Goal: Task Accomplishment & Management: Complete application form

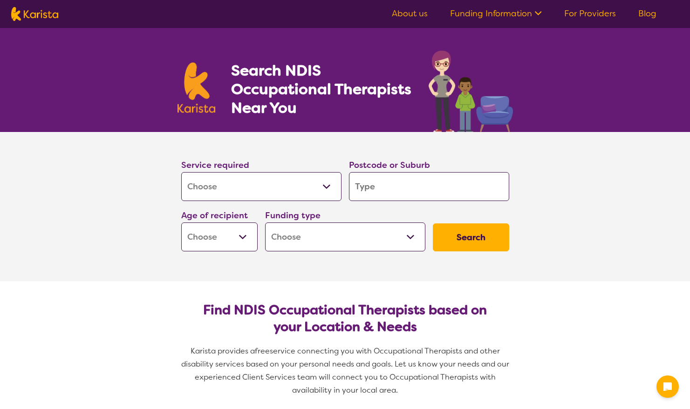
select select "[MEDICAL_DATA]"
click at [413, 190] on input "search" at bounding box center [429, 186] width 160 height 29
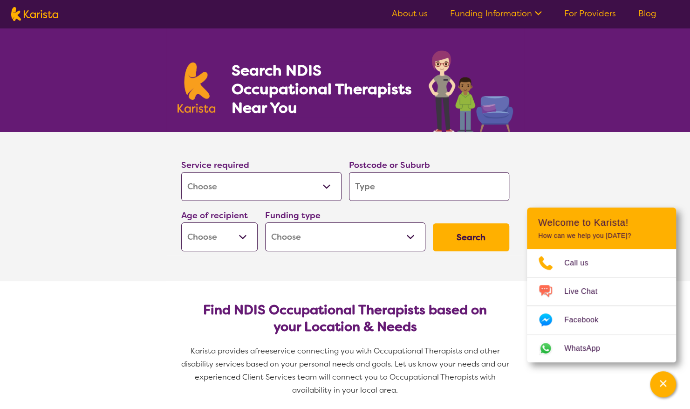
type input "3"
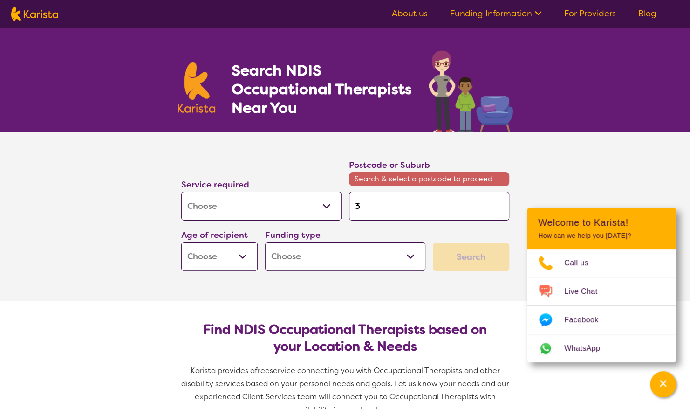
type input "30"
type input "302"
type input "3029"
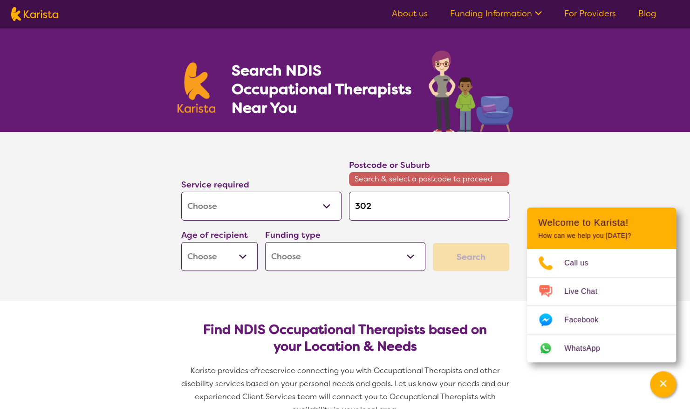
type input "3029"
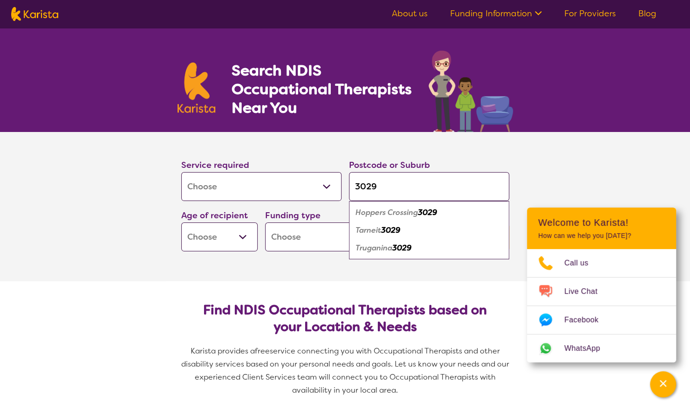
type input "3029"
click at [375, 251] on em "Truganina" at bounding box center [373, 248] width 37 height 10
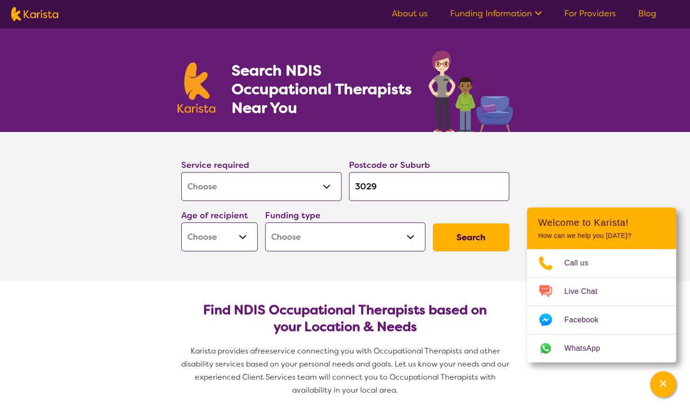
click at [211, 239] on select "Early Childhood - 0 to 9 Child - 10 to 11 Adolescent - 12 to 17 Adult - 18 to 6…" at bounding box center [219, 236] width 76 height 29
select select "AS"
click at [181, 222] on select "Early Childhood - 0 to 9 Child - 10 to 11 Adolescent - 12 to 17 Adult - 18 to 6…" at bounding box center [219, 236] width 76 height 29
select select "AS"
click at [356, 234] on select "Home Care Package (HCP) National Disability Insurance Scheme (NDIS) I don't know" at bounding box center [345, 236] width 160 height 29
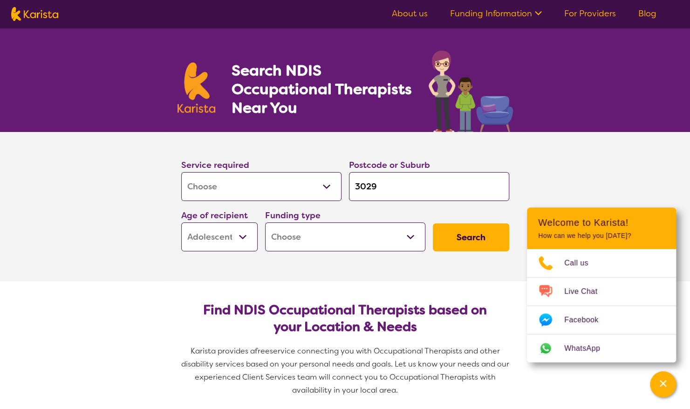
select select "NDIS"
click at [265, 222] on select "Home Care Package (HCP) National Disability Insurance Scheme (NDIS) I don't know" at bounding box center [345, 236] width 160 height 29
select select "NDIS"
click at [456, 228] on button "Search" at bounding box center [471, 237] width 76 height 28
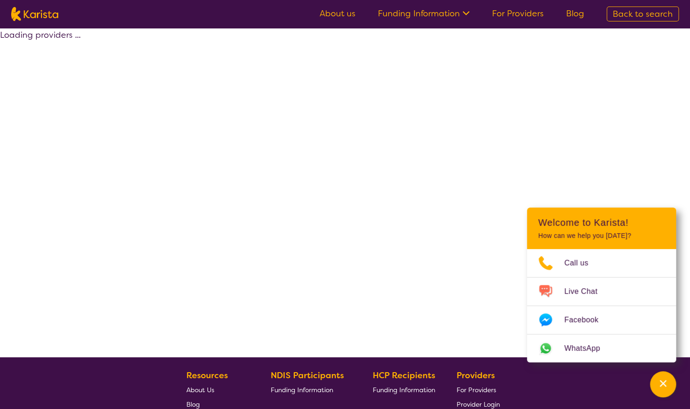
select select "by_score"
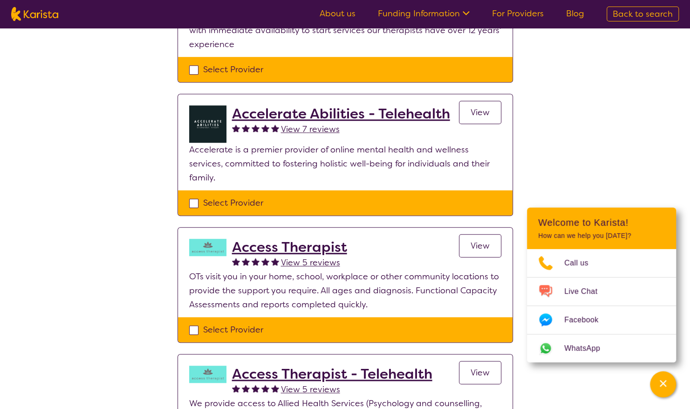
scroll to position [326, 0]
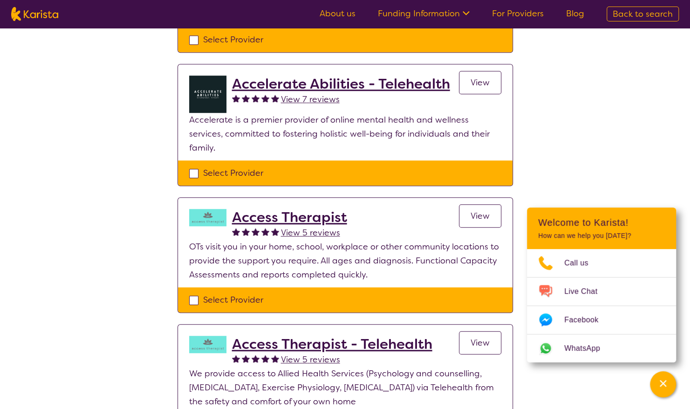
click at [263, 209] on h2 "Access Therapist" at bounding box center [289, 217] width 115 height 17
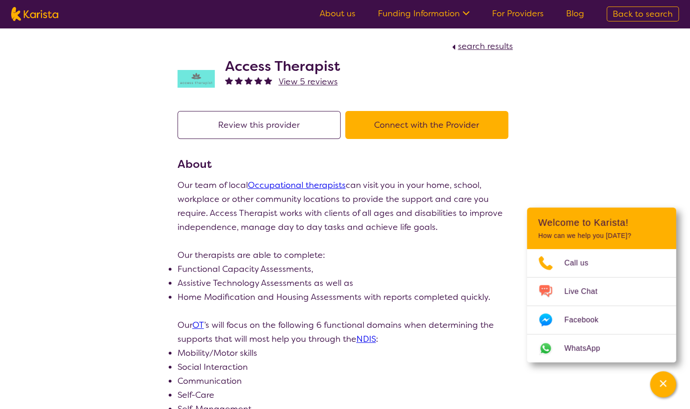
click at [415, 124] on button "Connect with the Provider" at bounding box center [426, 125] width 163 height 28
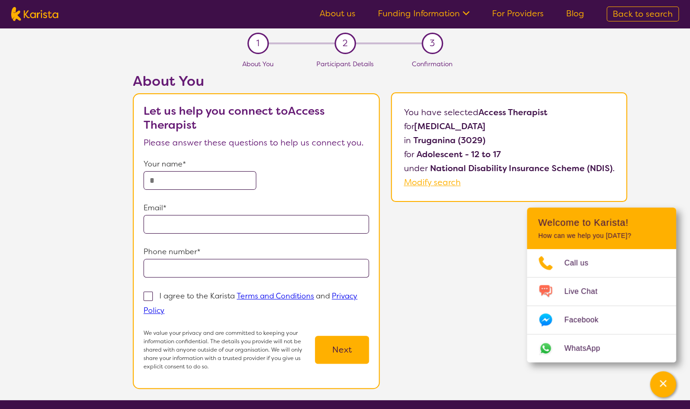
click at [151, 180] on input "text" at bounding box center [199, 180] width 113 height 19
type input "**********"
type input "*********"
drag, startPoint x: 267, startPoint y: 222, endPoint x: 0, endPoint y: 208, distance: 267.3
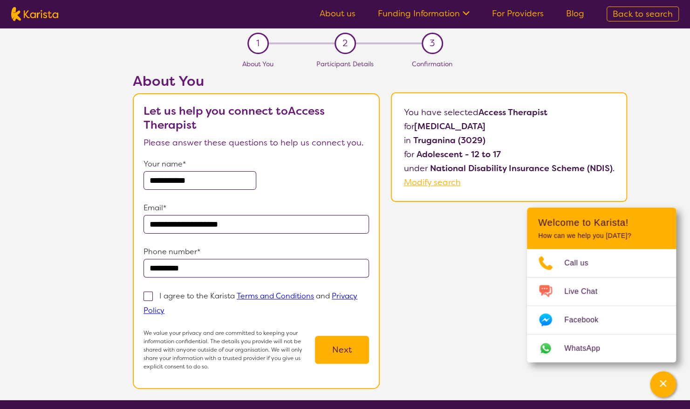
click at [0, 209] on html "**********" at bounding box center [345, 312] width 690 height 624
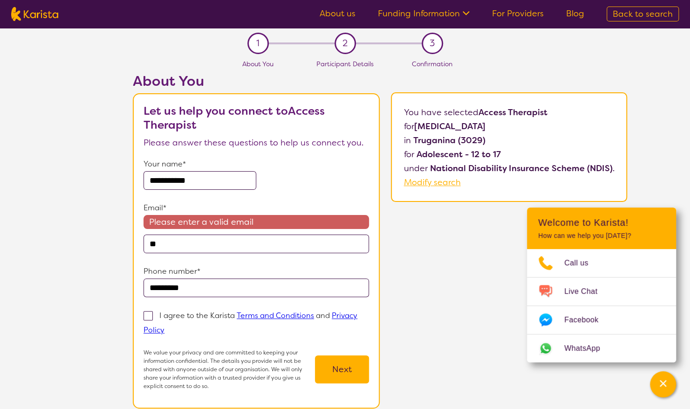
type input "**********"
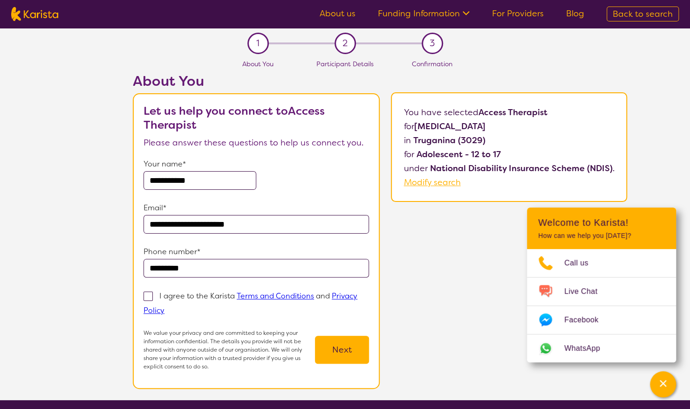
click at [155, 266] on input "*********" at bounding box center [255, 268] width 225 height 19
type input "**********"
click at [152, 296] on span at bounding box center [147, 295] width 9 height 9
click at [164, 307] on input "I agree to the Karista Terms and Conditions and Privacy Policy" at bounding box center [167, 310] width 6 height 6
checkbox input "true"
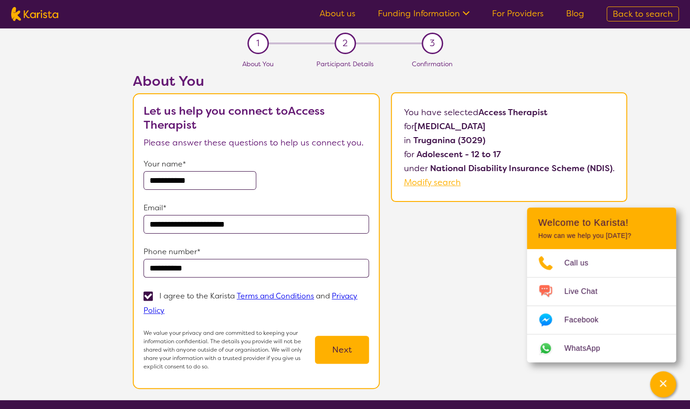
click at [336, 351] on button "Next" at bounding box center [342, 349] width 54 height 28
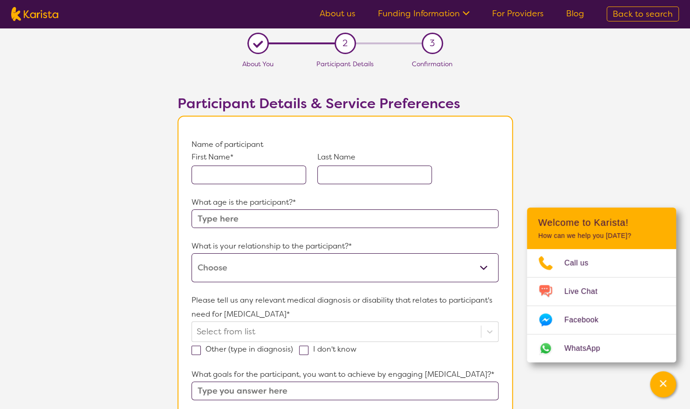
click at [223, 172] on input "text" at bounding box center [248, 174] width 115 height 19
click at [252, 170] on input "text" at bounding box center [248, 174] width 115 height 19
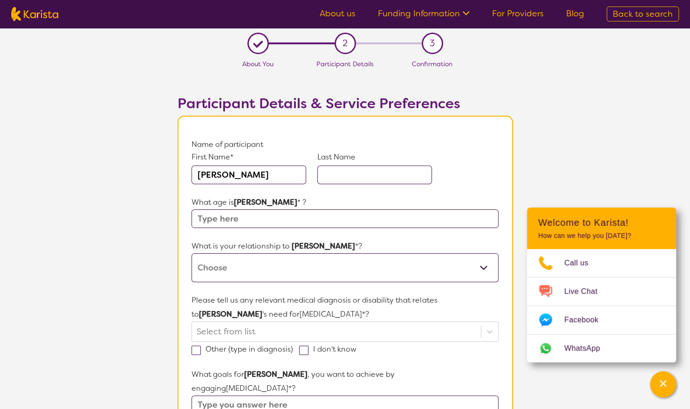
type input "[PERSON_NAME]"
click at [347, 172] on input "text" at bounding box center [374, 174] width 115 height 19
type input "[PERSON_NAME]"
click at [305, 210] on input "text" at bounding box center [344, 218] width 307 height 19
type input "3"
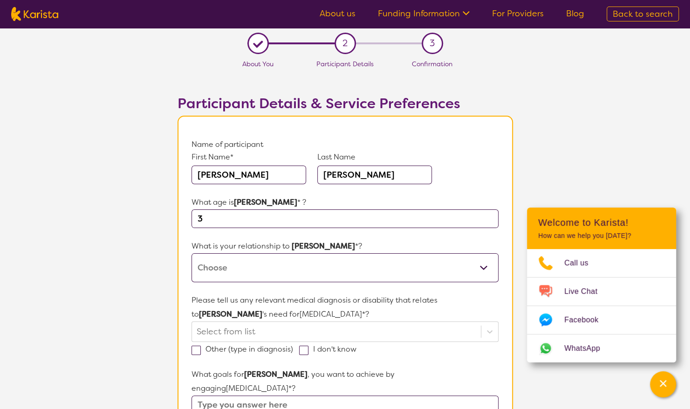
drag, startPoint x: 269, startPoint y: 179, endPoint x: 143, endPoint y: 172, distance: 125.9
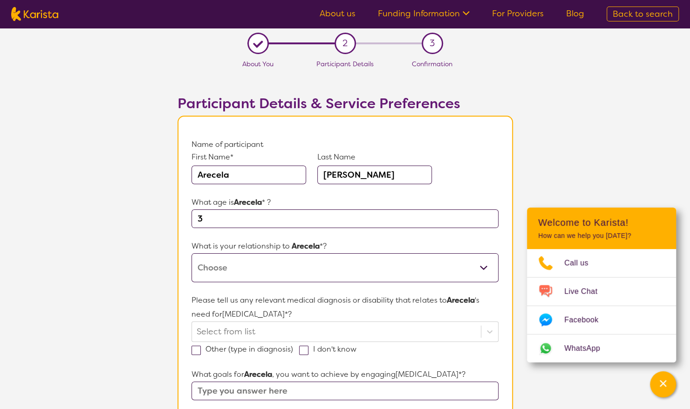
type input "Arecela"
click at [199, 218] on input "3" at bounding box center [344, 218] width 307 height 19
type input "15"
click at [232, 267] on select "This request is for myself I am their parent I am their child I am their spouse…" at bounding box center [344, 267] width 307 height 29
select select "I am their parent"
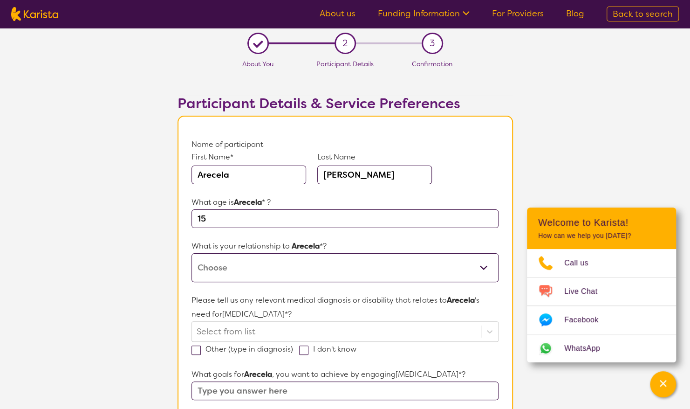
click at [191, 253] on select "This request is for myself I am their parent I am their child I am their spouse…" at bounding box center [344, 267] width 307 height 29
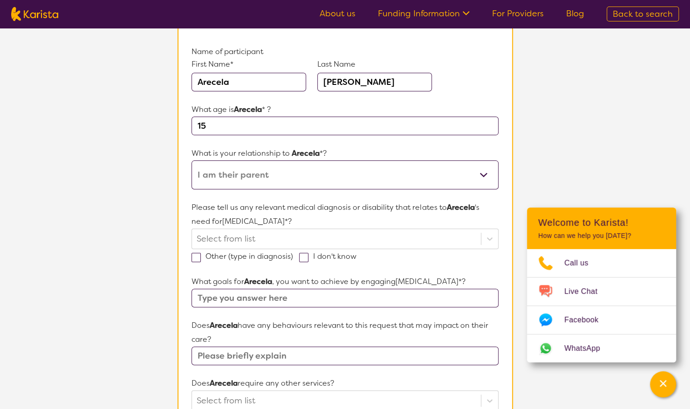
scroll to position [93, 0]
click at [245, 234] on div at bounding box center [336, 238] width 279 height 16
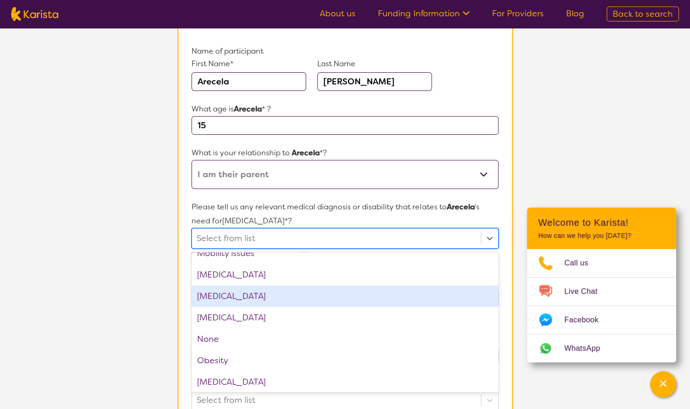
scroll to position [959, 0]
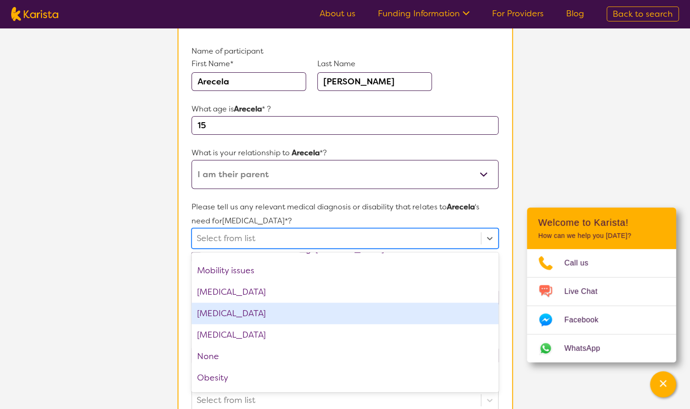
click at [48, 238] on section "L About You 2 Participant Details 3 Confirmation Participant Details & Service …" at bounding box center [345, 338] width 690 height 807
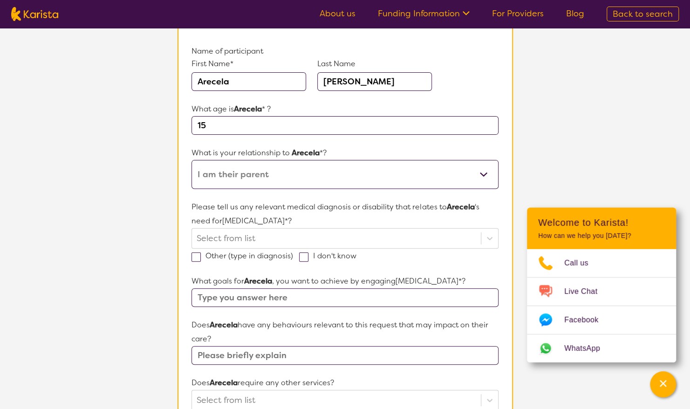
click at [195, 259] on span at bounding box center [195, 256] width 9 height 9
click at [293, 258] on input "Other (type in diagnosis)" at bounding box center [296, 255] width 6 height 6
checkbox input "true"
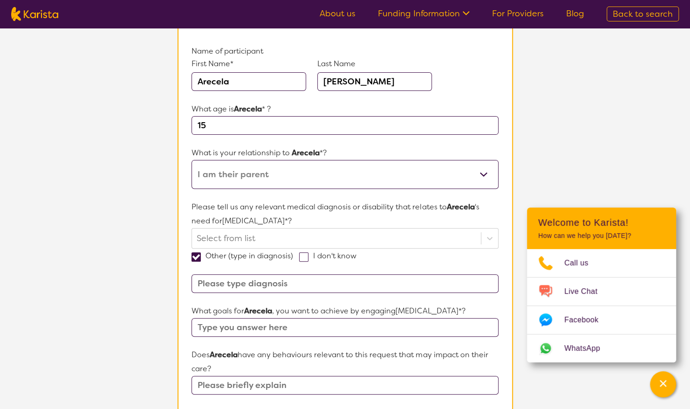
click at [210, 278] on input at bounding box center [344, 283] width 307 height 19
type input "ID"
click at [229, 324] on input "text" at bounding box center [344, 327] width 307 height 19
type input "Improve communication"
click at [290, 362] on p "Does Arecela have any behaviours relevant to this request that may impact on th…" at bounding box center [344, 361] width 307 height 28
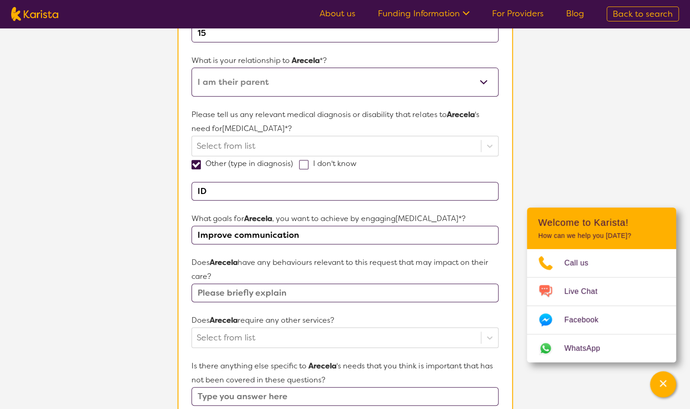
scroll to position [233, 0]
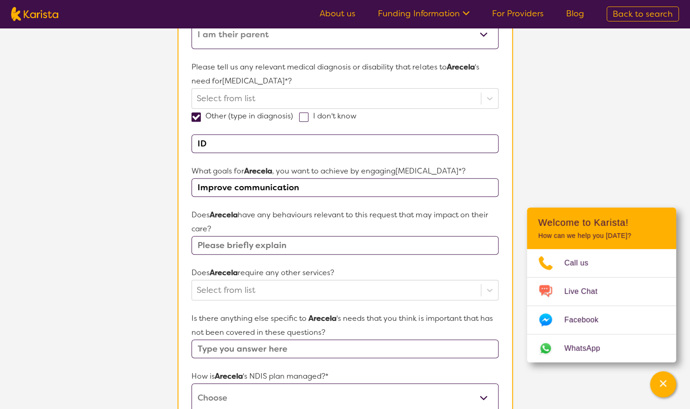
click at [256, 248] on input "text" at bounding box center [344, 245] width 307 height 19
type input "no"
click at [293, 286] on div "Select from list" at bounding box center [344, 289] width 307 height 20
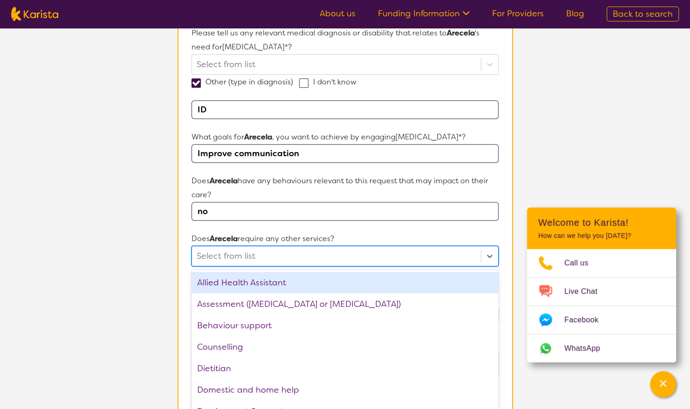
scroll to position [270, 0]
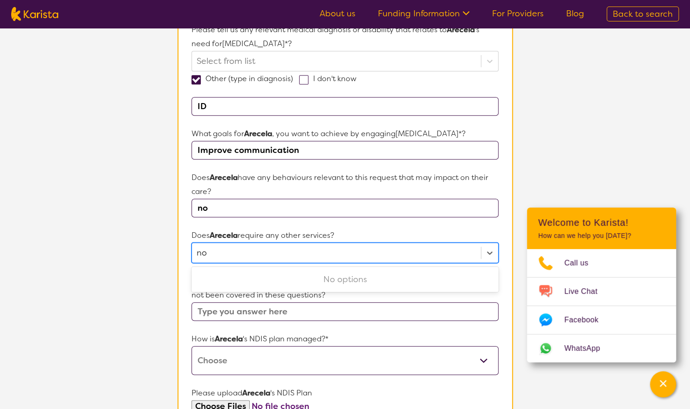
type input "no"
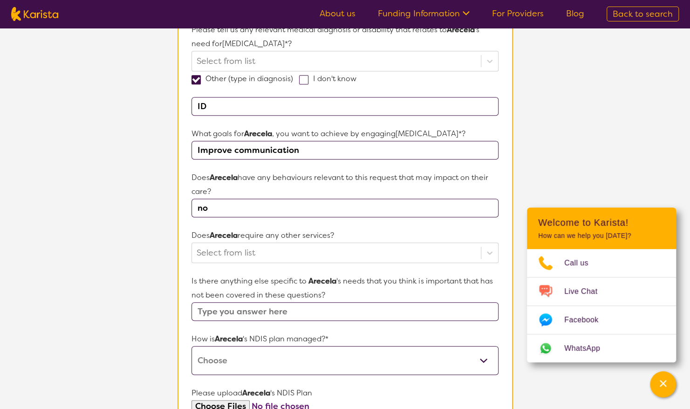
click at [108, 322] on section "L About You 2 Participant Details 3 Confirmation Participant Details & Service …" at bounding box center [345, 176] width 690 height 837
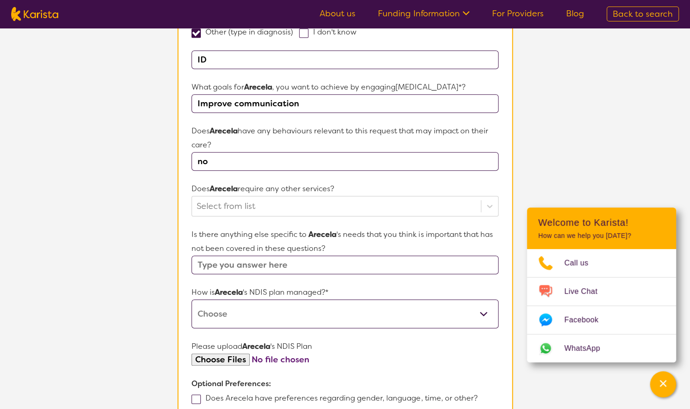
click at [211, 267] on input "text" at bounding box center [344, 264] width 307 height 19
type input "no"
click at [334, 306] on select "Self-managed NDIS plan Managed by a registered plan management provider (not th…" at bounding box center [344, 313] width 307 height 29
select select "Self Managed"
click at [191, 299] on select "Self-managed NDIS plan Managed by a registered plan management provider (not th…" at bounding box center [344, 313] width 307 height 29
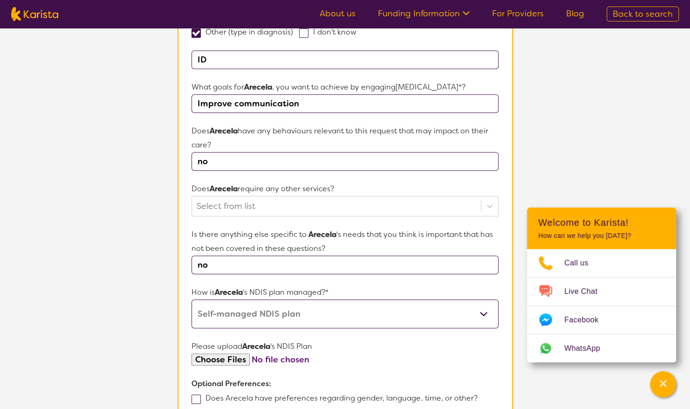
click at [130, 308] on section "L About You 2 Participant Details 3 Confirmation Participant Details & Service …" at bounding box center [345, 129] width 690 height 837
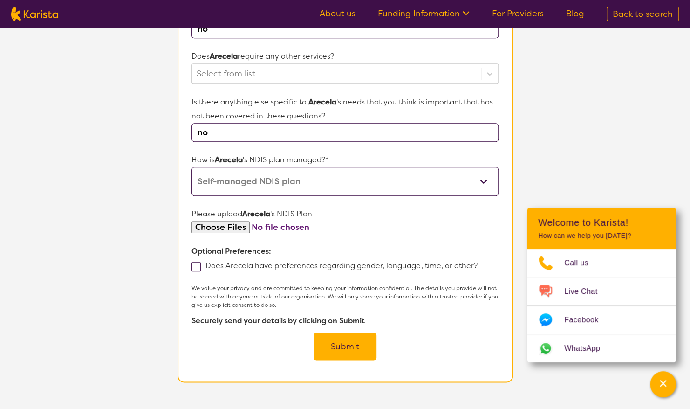
scroll to position [456, 0]
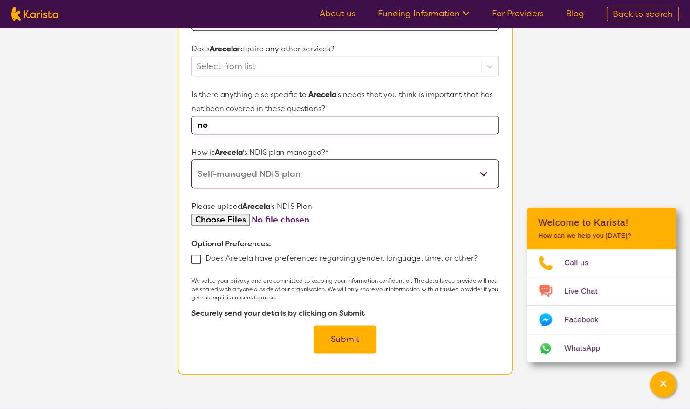
click at [196, 258] on span at bounding box center [195, 258] width 9 height 9
click at [477, 258] on input "Does Arecela have preferences regarding gender, language, time, or other?" at bounding box center [480, 257] width 6 height 6
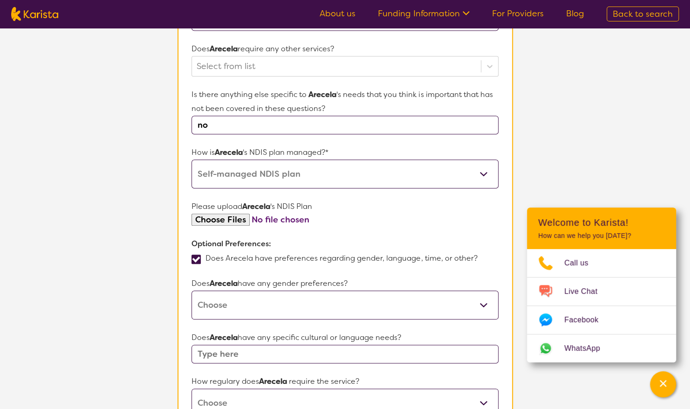
click at [198, 257] on span at bounding box center [195, 258] width 9 height 9
click at [477, 257] on input "Does Arecela have preferences regarding gender, language, time, or other?" at bounding box center [480, 257] width 6 height 6
checkbox input "false"
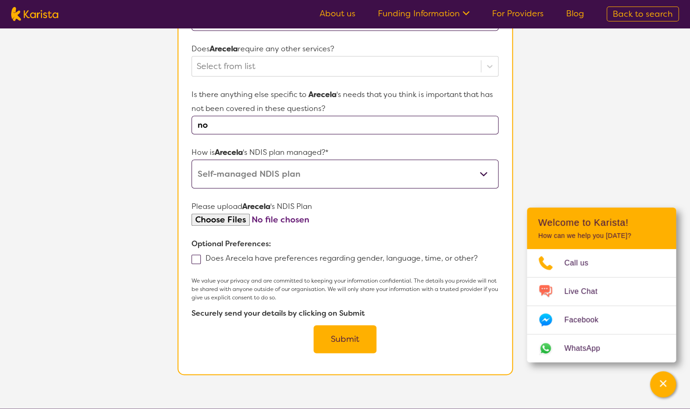
click at [358, 342] on button "Submit" at bounding box center [344, 339] width 63 height 28
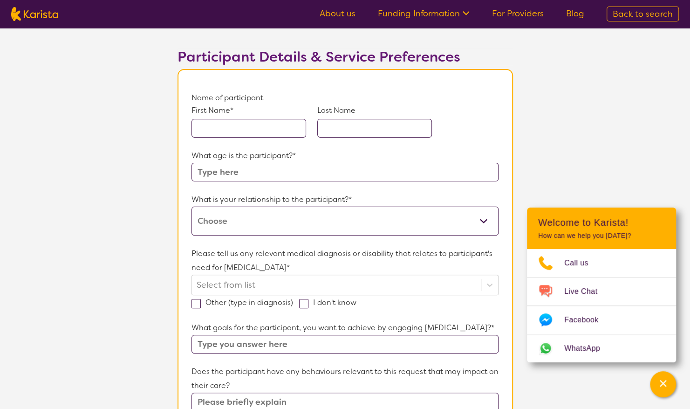
click at [320, 291] on div "Select from list" at bounding box center [344, 284] width 307 height 20
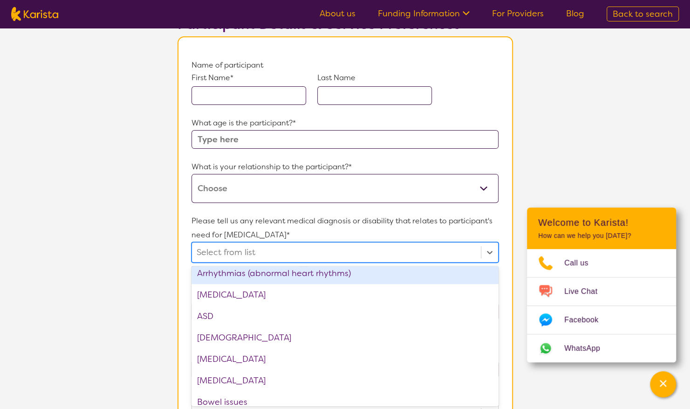
scroll to position [140, 0]
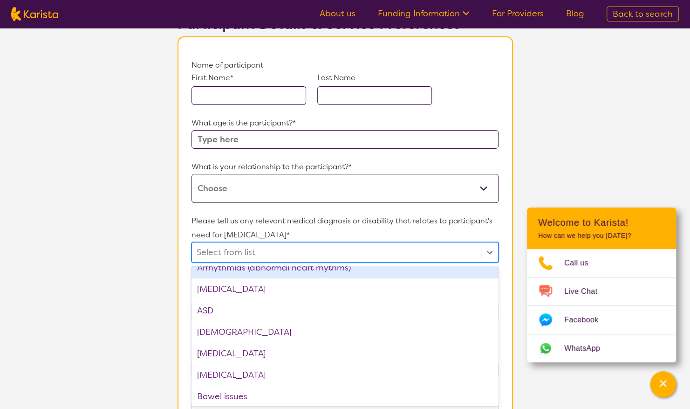
click at [88, 251] on section "L About You 2 Participant Details 3 Confirmation Participant Details & Service …" at bounding box center [345, 359] width 690 height 821
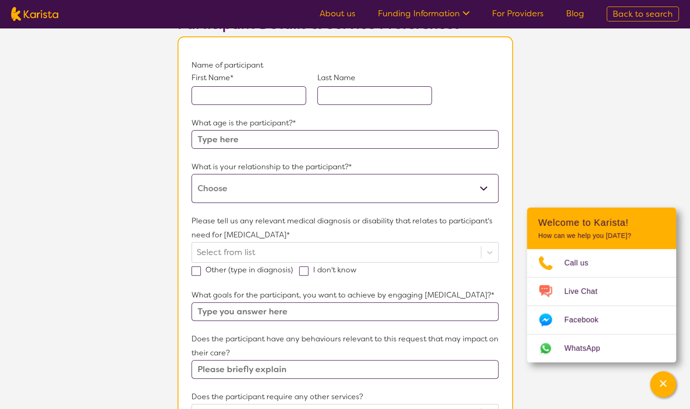
scroll to position [172, 0]
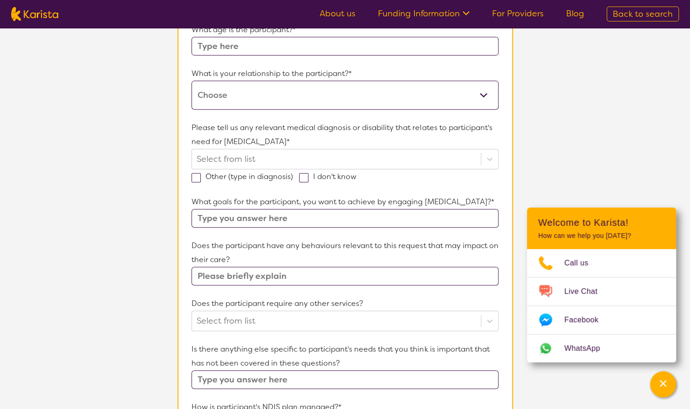
click at [278, 225] on input "text" at bounding box center [344, 218] width 307 height 19
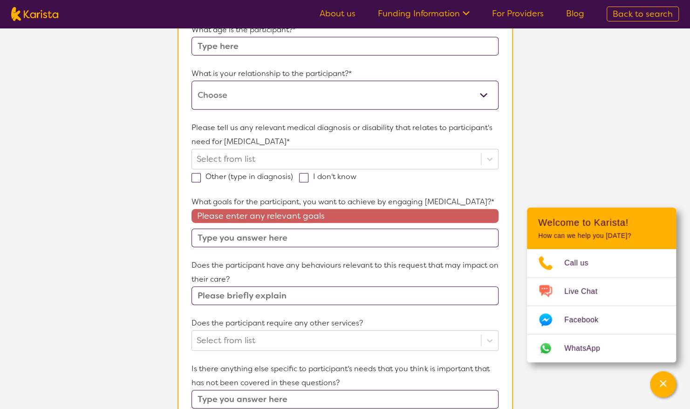
click at [109, 209] on section "L About You 2 Participant Details 3 Confirmation Participant Details & Service …" at bounding box center [345, 276] width 690 height 841
